Goal: Transaction & Acquisition: Purchase product/service

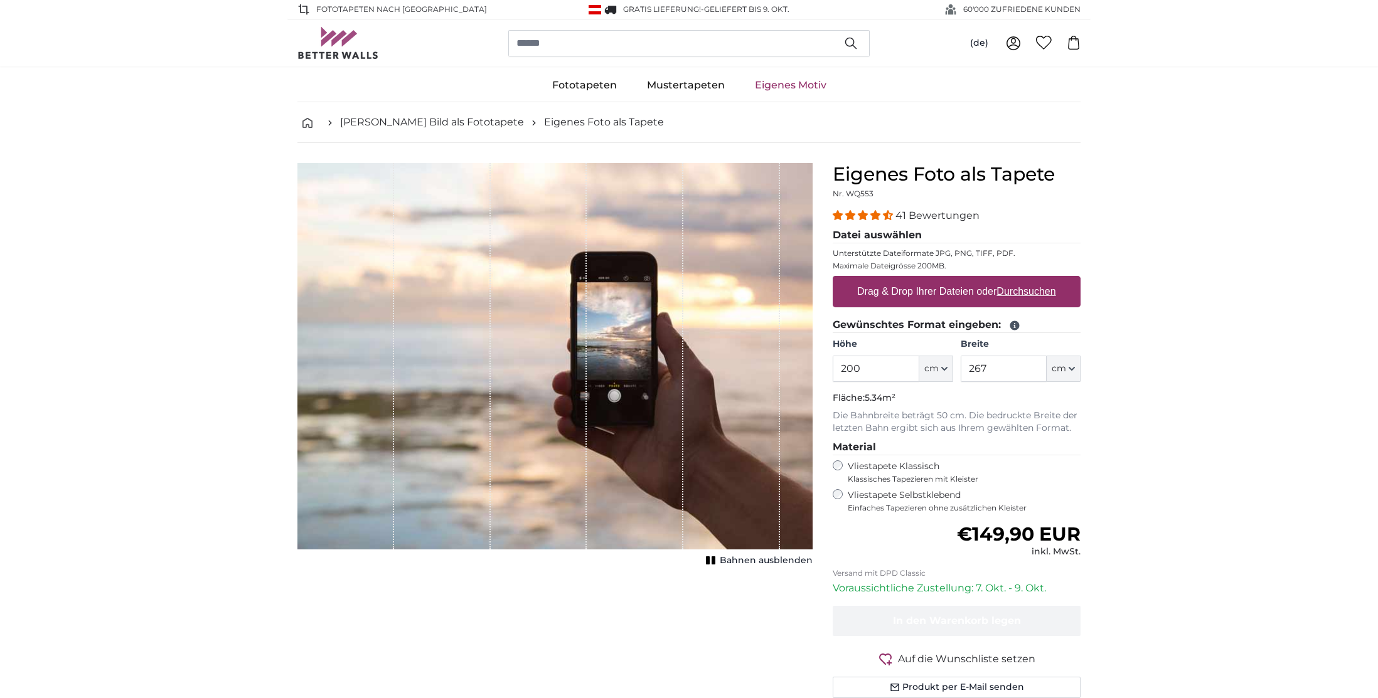
drag, startPoint x: 884, startPoint y: 375, endPoint x: 614, endPoint y: 377, distance: 269.9
click at [615, 377] on product-detail "Abbrechen Bild zuschneiden Bahnen ausblenden Eigenes Foto als Tapete Nr. WQ553 …" at bounding box center [688, 435] width 803 height 585
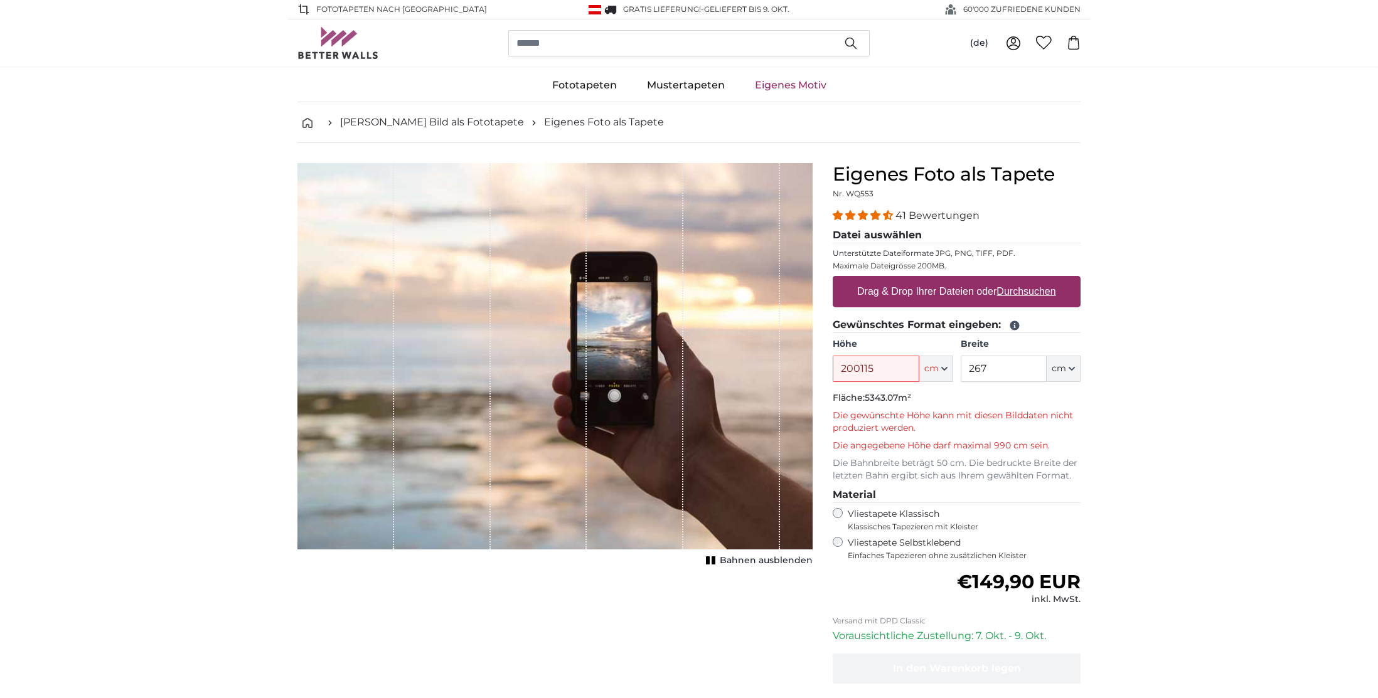
drag, startPoint x: 890, startPoint y: 375, endPoint x: 781, endPoint y: 374, distance: 108.6
click at [781, 374] on product-detail "Abbrechen Bild zuschneiden Bahnen ausblenden Eigenes Foto als Tapete Nr. WQ553 …" at bounding box center [688, 459] width 803 height 633
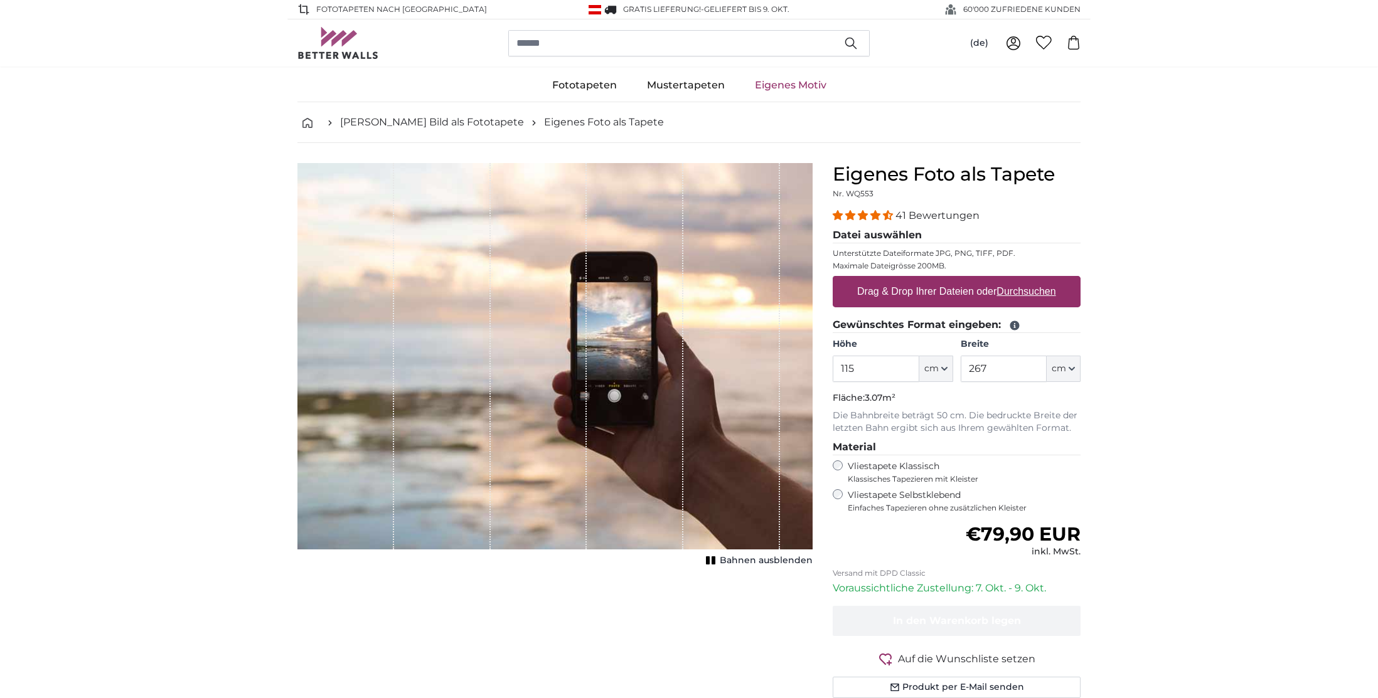
type input "115"
click at [1018, 371] on input "267" at bounding box center [1004, 369] width 86 height 26
drag, startPoint x: 984, startPoint y: 370, endPoint x: 923, endPoint y: 368, distance: 60.9
click at [923, 368] on div "Höhe 115 ft cm Centimeter (cm) Inches (inch) Feet (ft. in.) Breite 267 ft cm Ce…" at bounding box center [957, 360] width 248 height 44
type input "290"
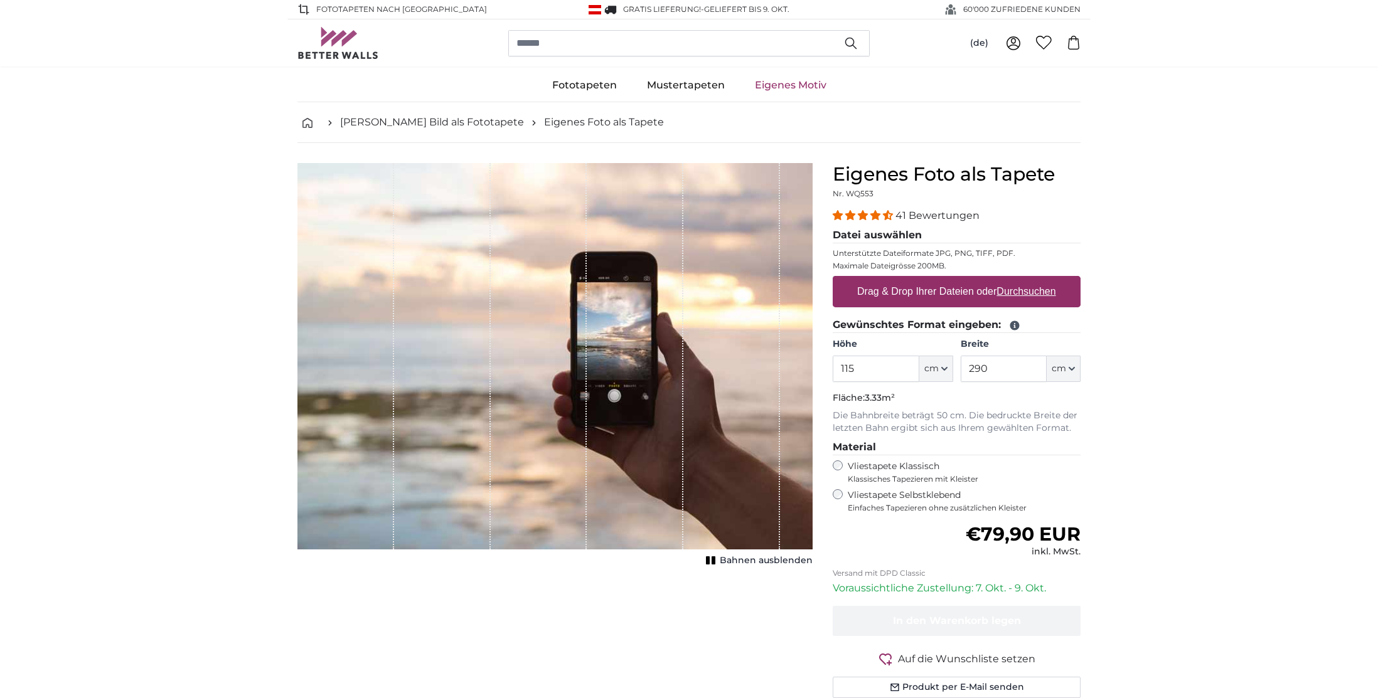
click at [842, 504] on div "Vliestapete Selbstklebend Einfaches Tapezieren ohne zusätzlichen Kleister" at bounding box center [957, 501] width 248 height 24
